Goal: Information Seeking & Learning: Find specific fact

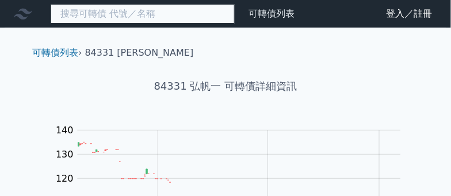
click at [140, 17] on input at bounding box center [143, 14] width 184 height 20
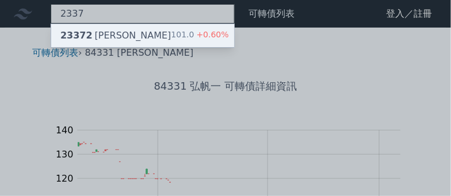
type input "2337"
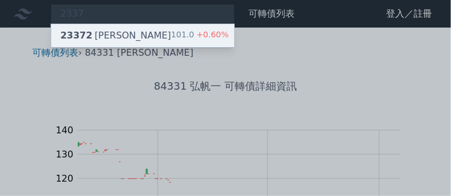
click at [138, 24] on div "23372 旺宏二 101.0 +0.60%" at bounding box center [142, 35] width 183 height 23
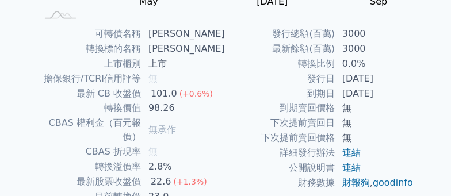
scroll to position [261, 0]
